Goal: Task Accomplishment & Management: Manage account settings

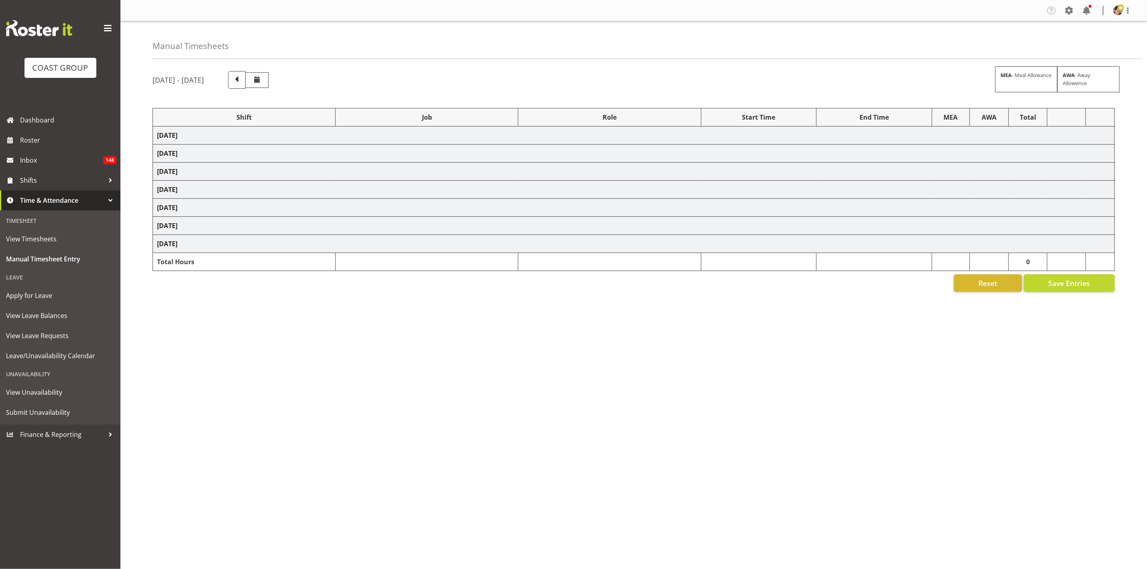
select select "1404"
select select "9196"
select select "37"
select select "1404"
select select "9196"
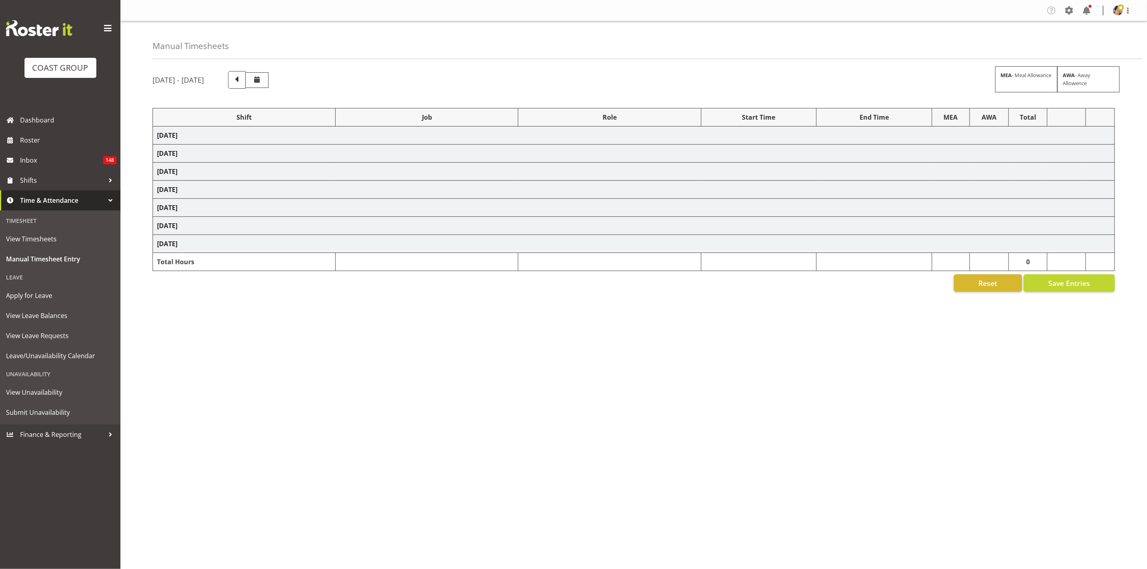
select select "37"
select select "1404"
select select "69"
select select "37"
select select "1404"
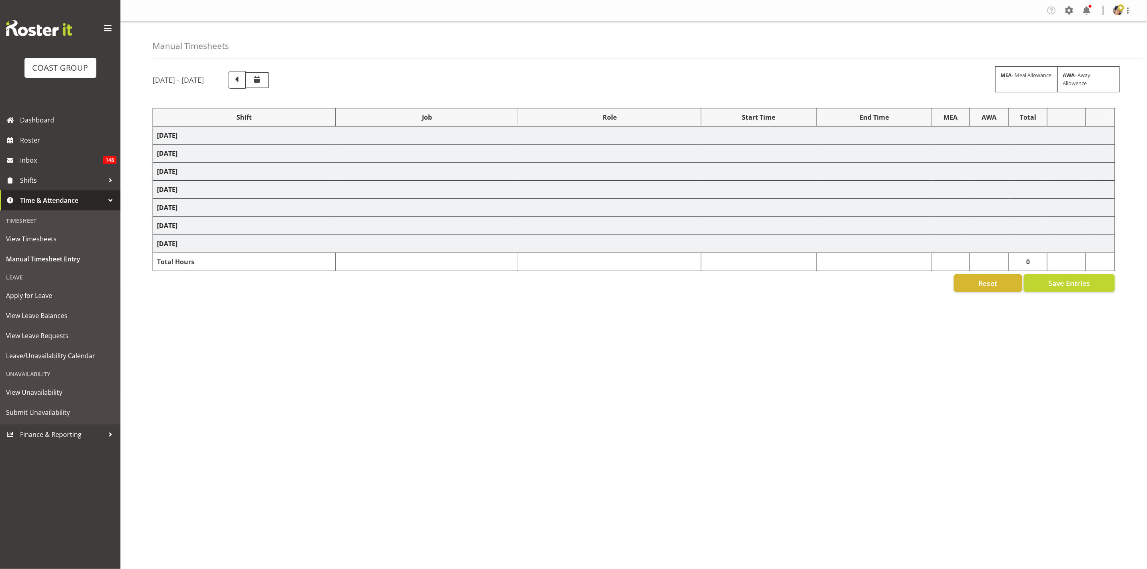
select select "69"
select select "37"
select select "1404"
select select "69"
select select "37"
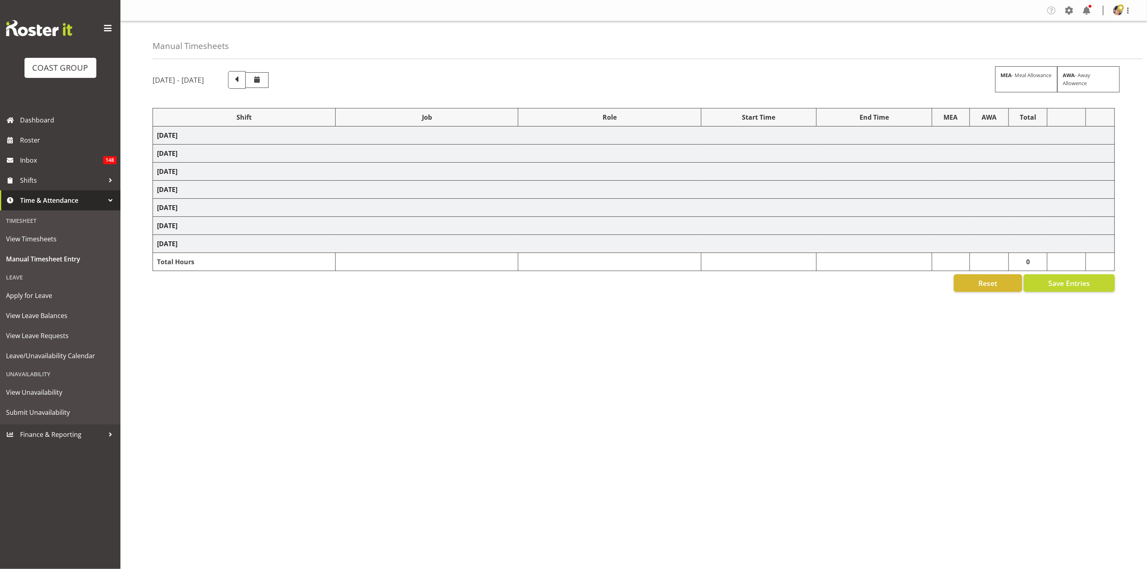
select select "1404"
select select "69"
select select "37"
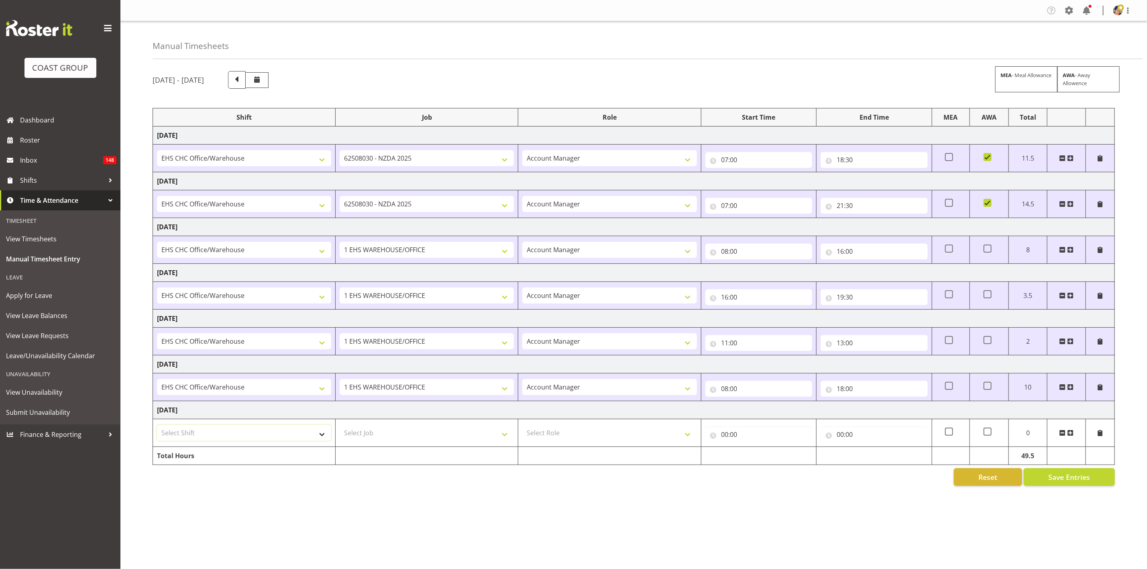
click at [234, 432] on select "Select Shift Break AHICE Break ATSNZ Break All Blacks casual Break Arts [PERSON…" at bounding box center [244, 433] width 174 height 16
select select "1404"
click at [157, 428] on select "Select Shift Break AHICE Break ATSNZ Break All Blacks casual Break Arts [PERSON…" at bounding box center [244, 433] width 174 height 16
click at [368, 431] on select "Select Job 1 Carlton Events 1 [PERSON_NAME][GEOGRAPHIC_DATA] 1 [PERSON_NAME][GE…" at bounding box center [427, 433] width 174 height 16
select select "69"
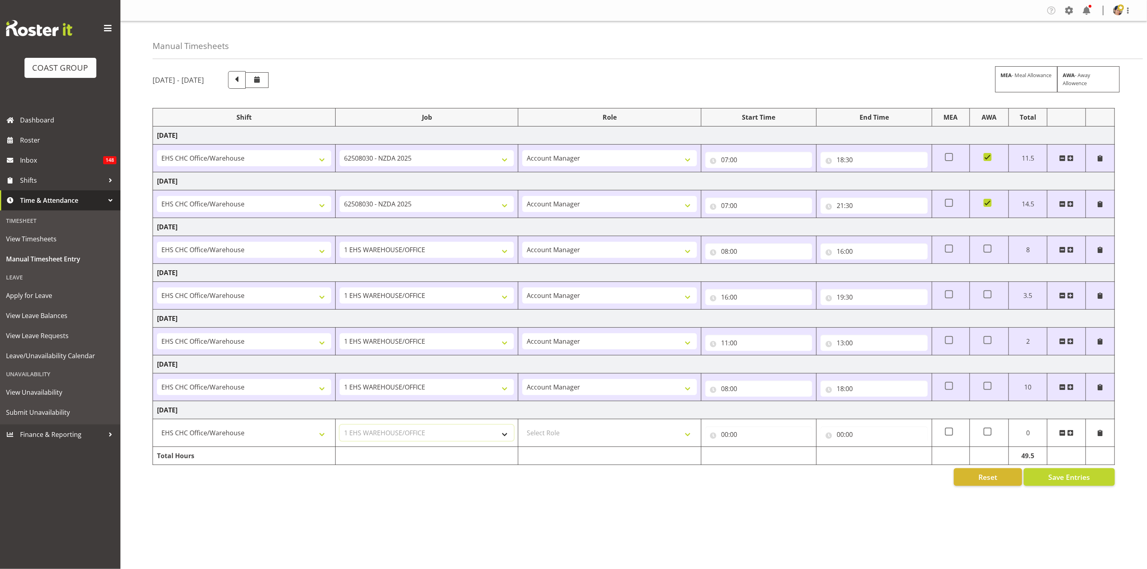
click at [340, 428] on select "Select Job 1 Carlton Events 1 [PERSON_NAME][GEOGRAPHIC_DATA] 1 [PERSON_NAME][GE…" at bounding box center [427, 433] width 174 height 16
click at [601, 438] on select "Select Role ACCOUNT MANAGER Account Manager" at bounding box center [609, 433] width 174 height 16
select select "37"
click at [522, 428] on select "Select Role ACCOUNT MANAGER Account Manager" at bounding box center [609, 433] width 174 height 16
click at [738, 437] on input "00:00" at bounding box center [758, 434] width 107 height 16
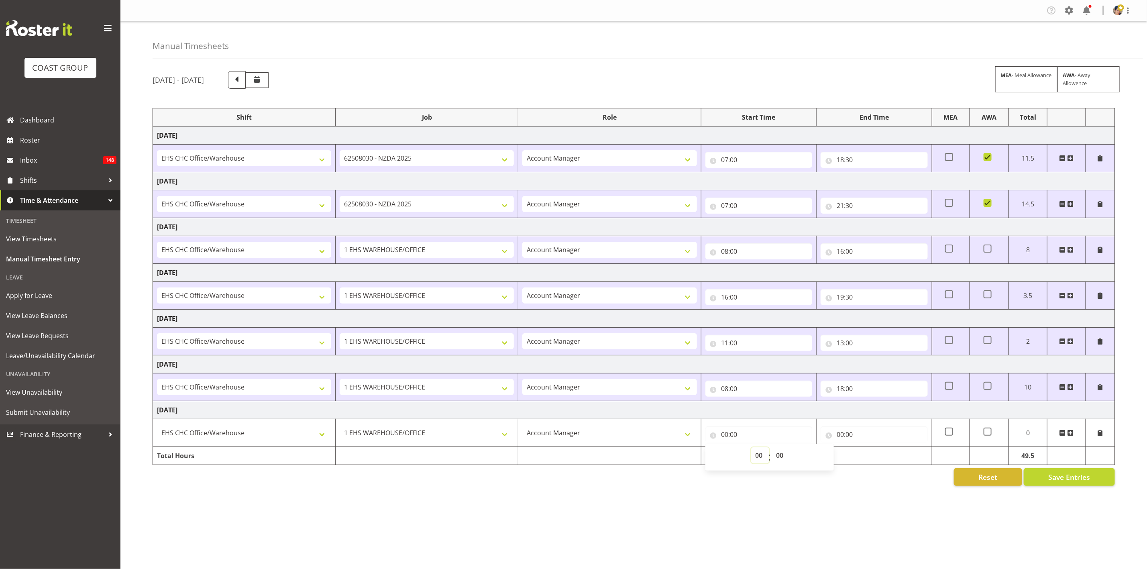
click at [759, 456] on select "00 01 02 03 04 05 06 07 08 09 10 11 12 13 14 15 16 17 18 19 20 21 22 23" at bounding box center [760, 455] width 18 height 16
select select "8"
click at [751, 450] on select "00 01 02 03 04 05 06 07 08 09 10 11 12 13 14 15 16 17 18 19 20 21 22 23" at bounding box center [760, 455] width 18 height 16
type input "08:00"
click at [842, 439] on input "00:00" at bounding box center [873, 434] width 107 height 16
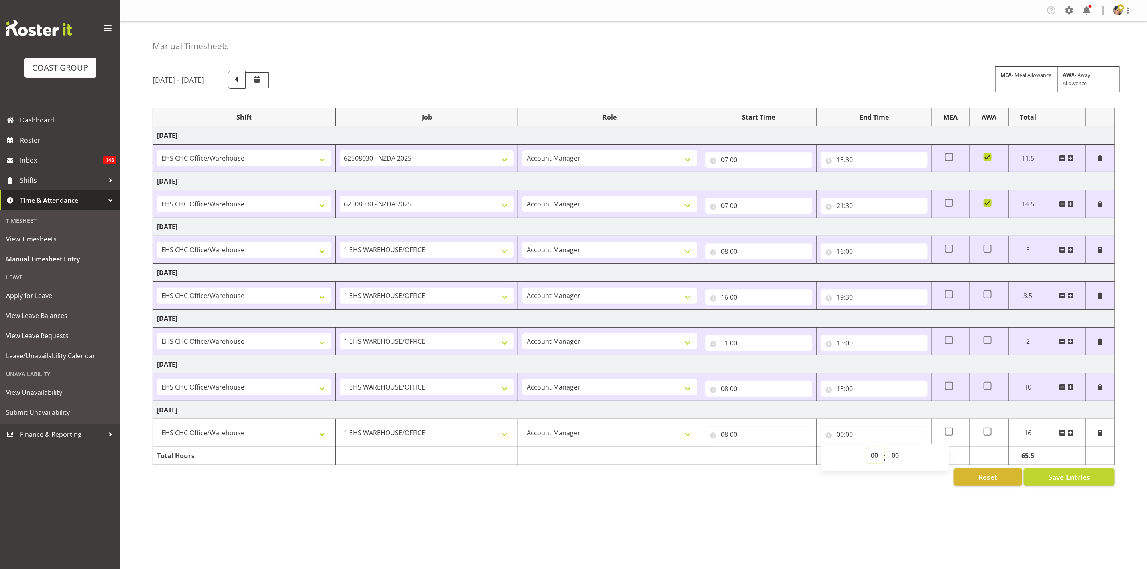
click at [874, 458] on select "00 01 02 03 04 05 06 07 08 09 10 11 12 13 14 15 16 17 18 19 20 21 22 23" at bounding box center [875, 455] width 18 height 16
select select "16"
click at [866, 450] on select "00 01 02 03 04 05 06 07 08 09 10 11 12 13 14 15 16 17 18 19 20 21 22 23" at bounding box center [875, 455] width 18 height 16
type input "16:00"
click at [894, 456] on select "00 01 02 03 04 05 06 07 08 09 10 11 12 13 14 15 16 17 18 19 20 21 22 23 24 25 2…" at bounding box center [896, 455] width 18 height 16
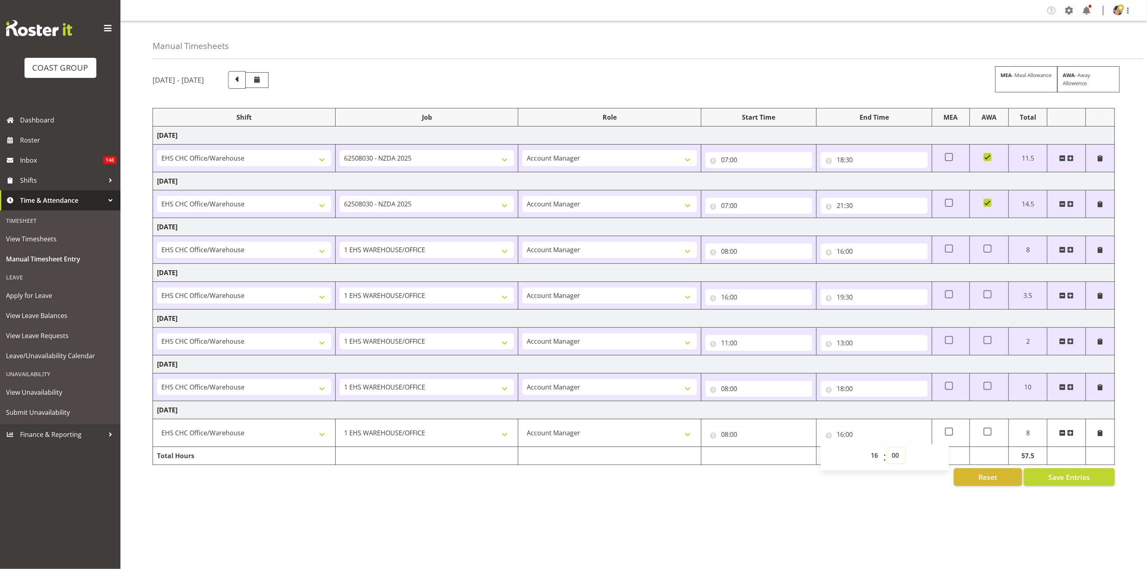
select select "30"
click at [887, 450] on select "00 01 02 03 04 05 06 07 08 09 10 11 12 13 14 15 16 17 18 19 20 21 22 23 24 25 2…" at bounding box center [896, 455] width 18 height 16
type input "16:30"
click at [855, 407] on td "[DATE]" at bounding box center [634, 410] width 962 height 18
click at [1040, 480] on button "Save Entries" at bounding box center [1068, 477] width 91 height 18
